Goal: Navigation & Orientation: Find specific page/section

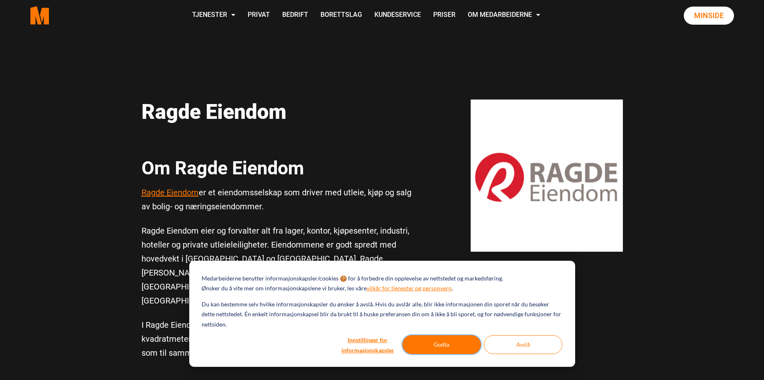
click at [446, 342] on button "Godta" at bounding box center [441, 344] width 79 height 19
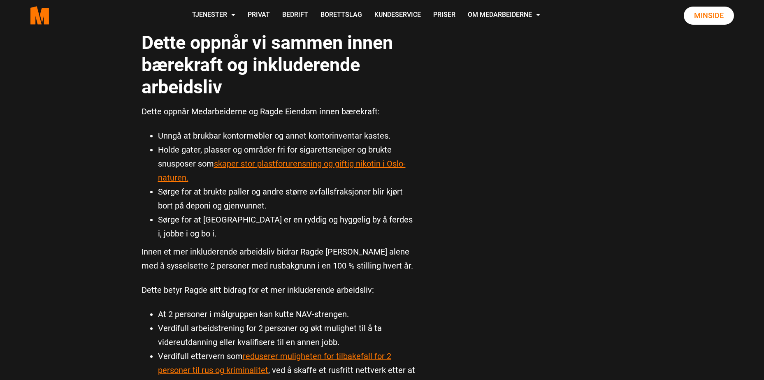
scroll to position [781, 0]
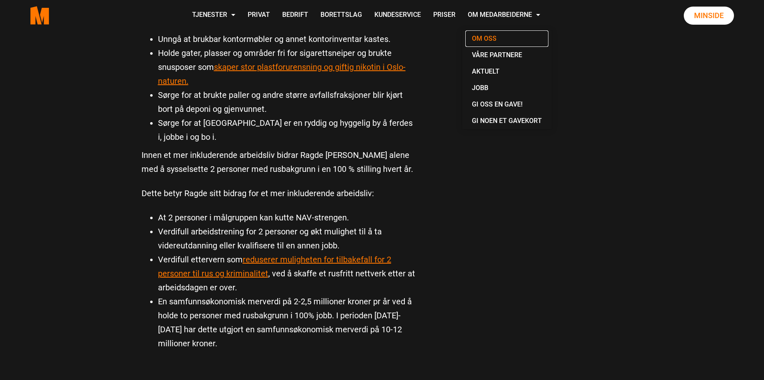
click at [487, 38] on link "Om oss" at bounding box center [506, 38] width 83 height 16
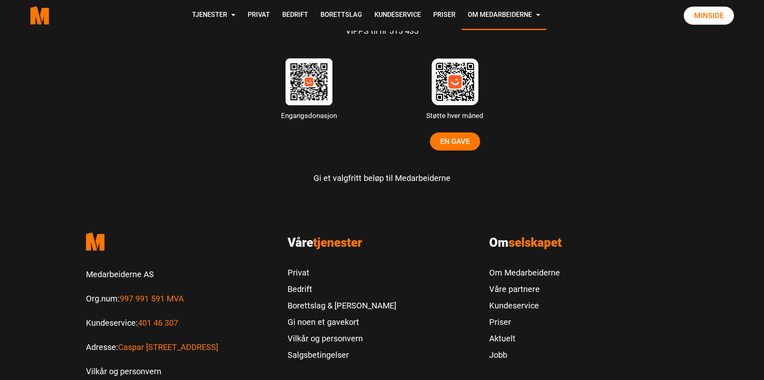
scroll to position [2575, 0]
